Goal: Task Accomplishment & Management: Manage account settings

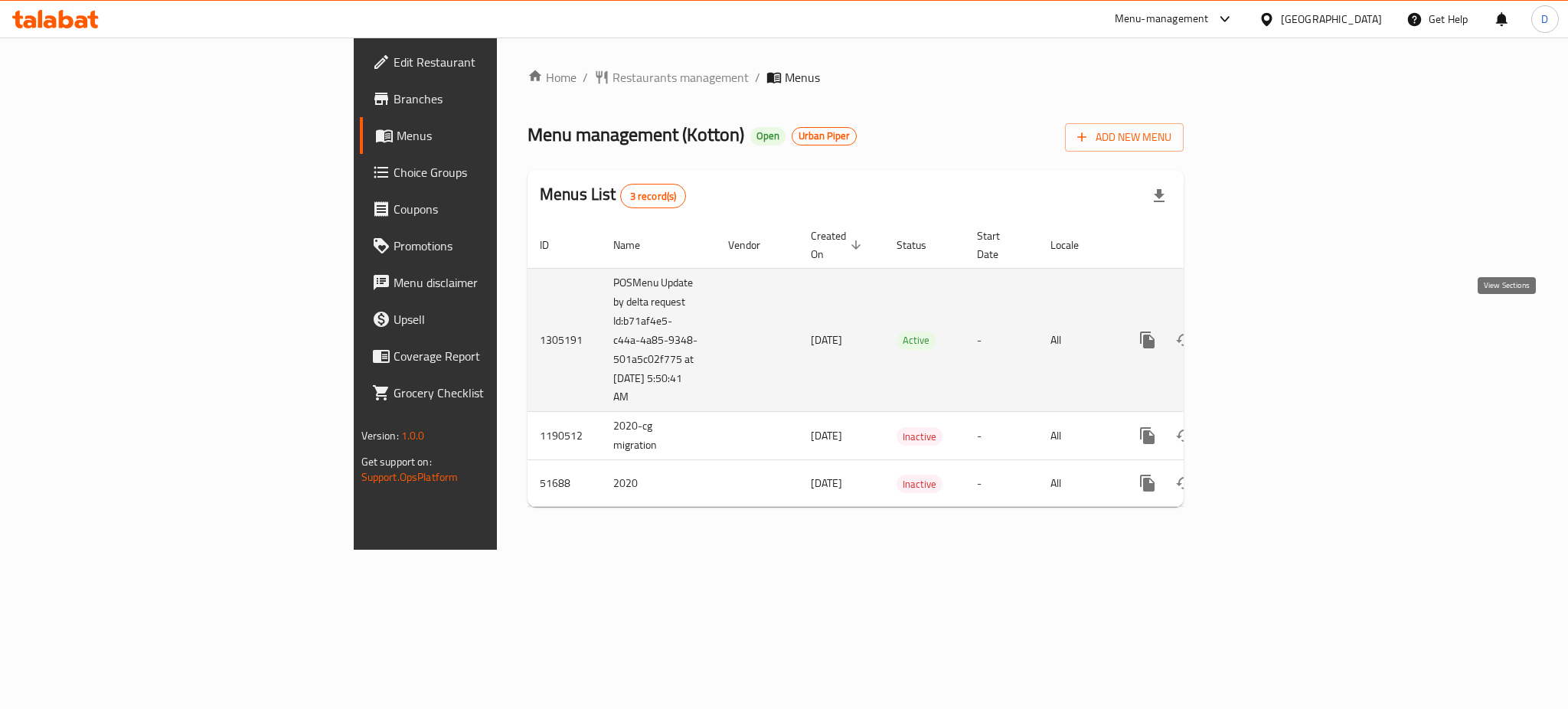
click at [1267, 331] on icon "enhanced table" at bounding box center [1258, 341] width 19 height 19
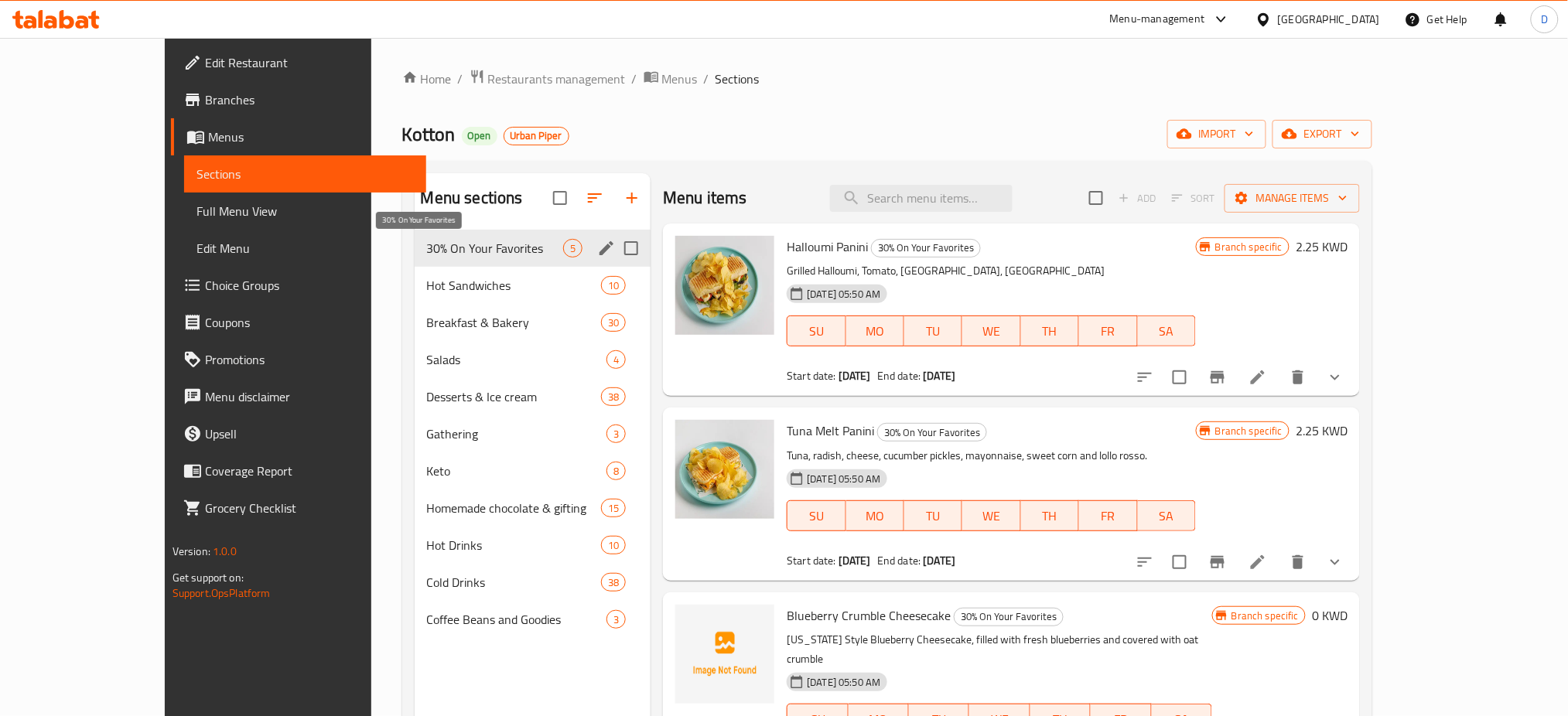
click at [427, 252] on span "30% On Your Favorites" at bounding box center [495, 249] width 136 height 19
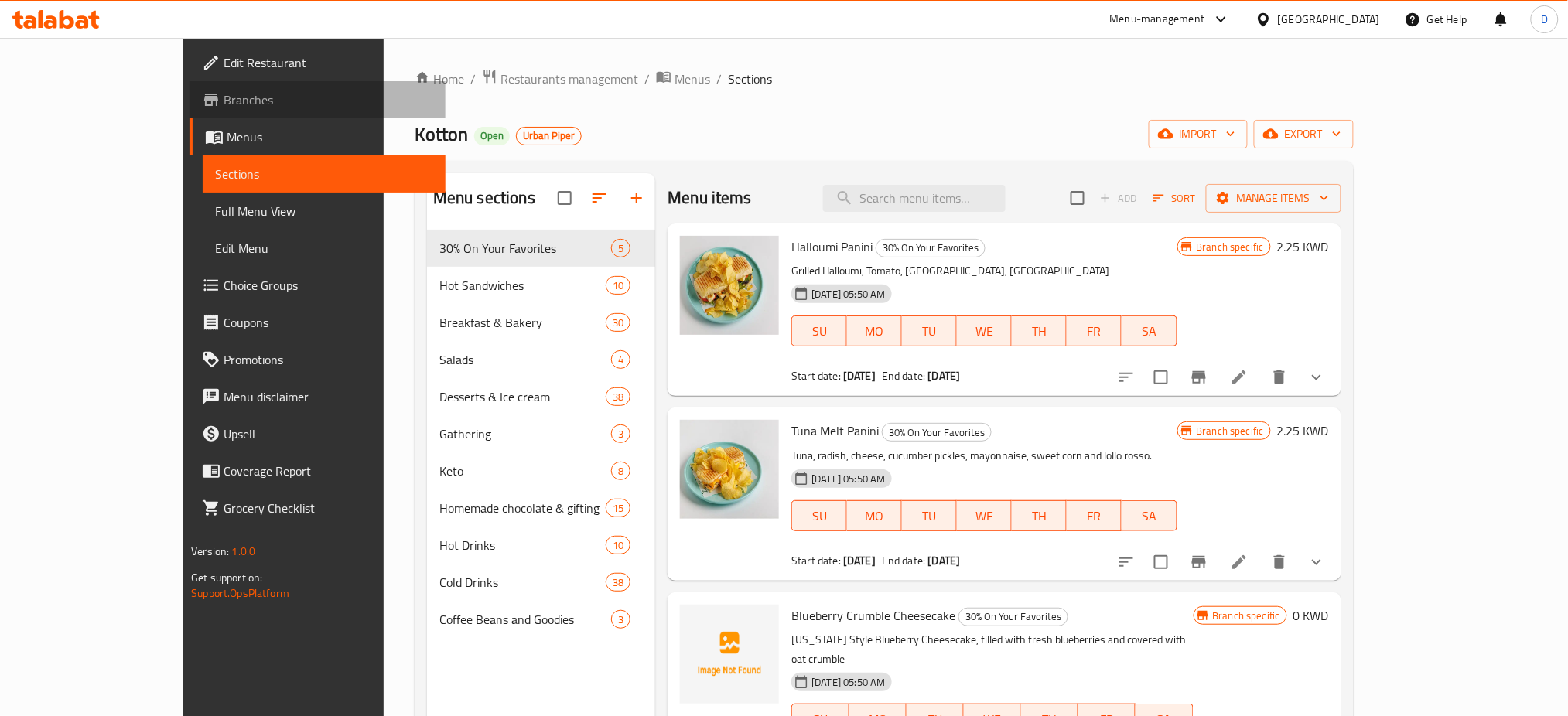
click at [223, 95] on span "Branches" at bounding box center [328, 100] width 209 height 19
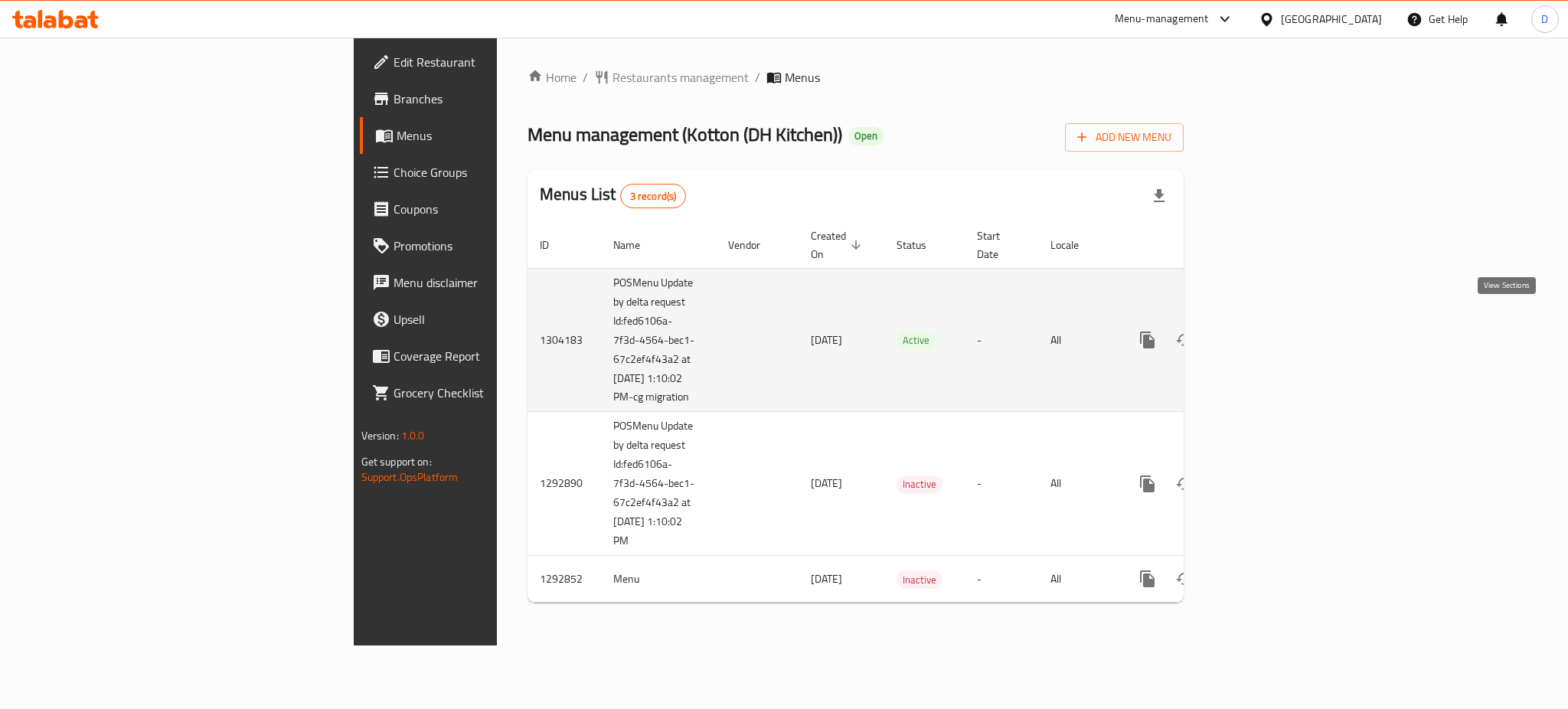
click at [1267, 331] on icon "enhanced table" at bounding box center [1258, 341] width 19 height 19
